Goal: Task Accomplishment & Management: Use online tool/utility

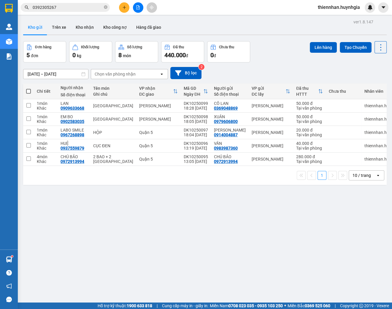
click at [29, 90] on span at bounding box center [28, 91] width 5 height 5
click at [28, 88] on input "checkbox" at bounding box center [28, 88] width 0 height 0
checkbox input "true"
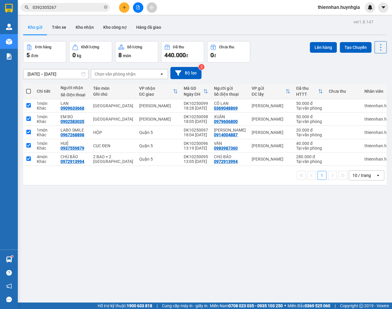
checkbox input "true"
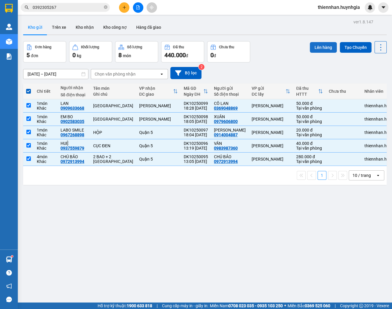
click at [318, 49] on button "Lên hàng" at bounding box center [322, 47] width 27 height 11
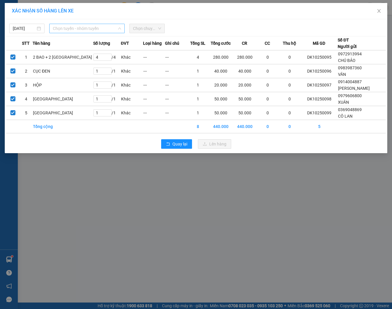
click at [68, 29] on span "Chọn tuyến - nhóm tuyến" at bounding box center [87, 28] width 68 height 9
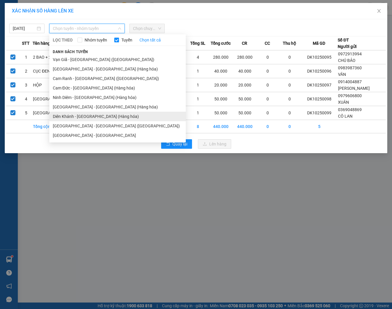
click at [68, 115] on li "Diên Khánh - [GEOGRAPHIC_DATA] (Hàng hóa)" at bounding box center [117, 116] width 136 height 9
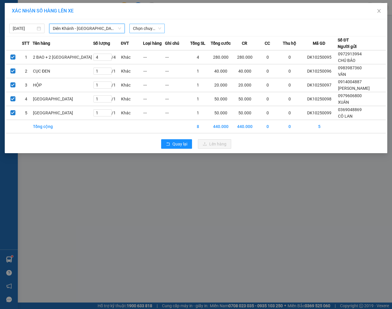
click at [153, 26] on span "Chọn chuyến" at bounding box center [147, 28] width 28 height 9
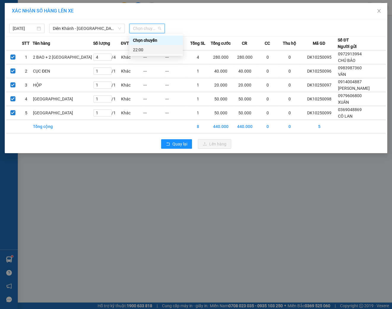
click at [143, 50] on div "22:00" at bounding box center [156, 50] width 46 height 7
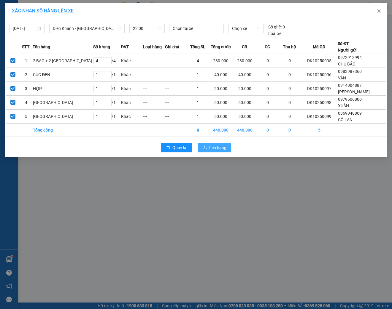
click at [220, 150] on span "Lên hàng" at bounding box center [217, 147] width 17 height 7
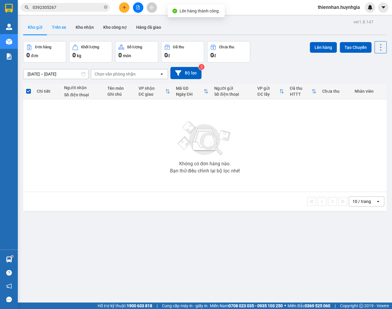
click at [59, 25] on button "Trên xe" at bounding box center [59, 27] width 24 height 14
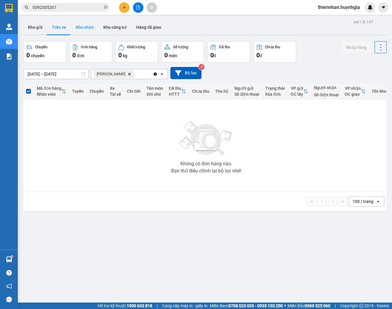
click at [80, 28] on button "Kho nhận" at bounding box center [85, 27] width 28 height 14
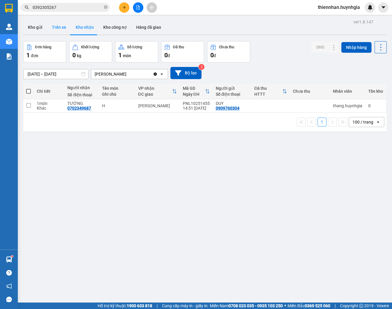
click at [56, 26] on button "Trên xe" at bounding box center [59, 27] width 24 height 14
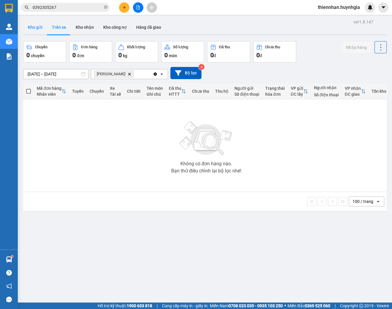
click at [40, 25] on button "Kho gửi" at bounding box center [35, 27] width 24 height 14
